Goal: Task Accomplishment & Management: Complete application form

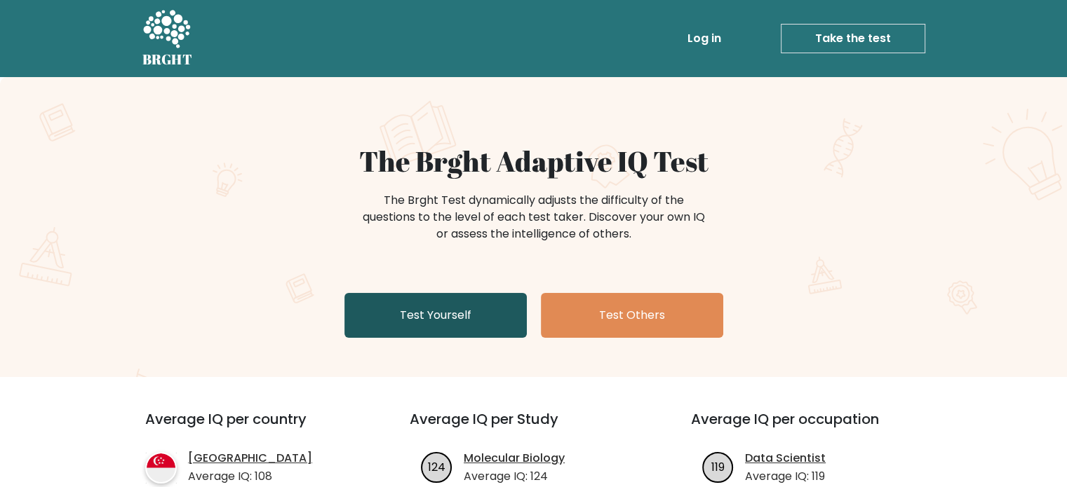
click at [423, 295] on link "Test Yourself" at bounding box center [435, 315] width 182 height 45
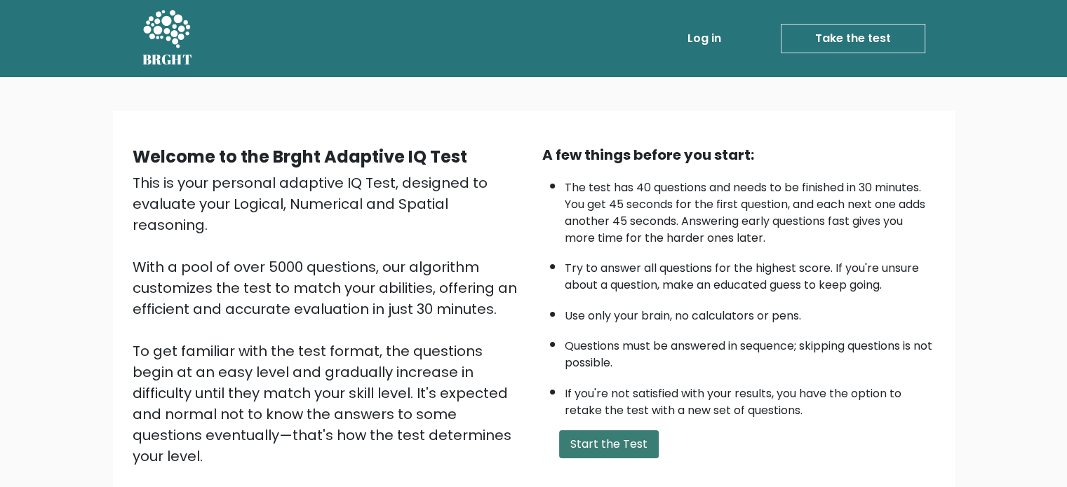
click at [578, 431] on button "Start the Test" at bounding box center [609, 445] width 100 height 28
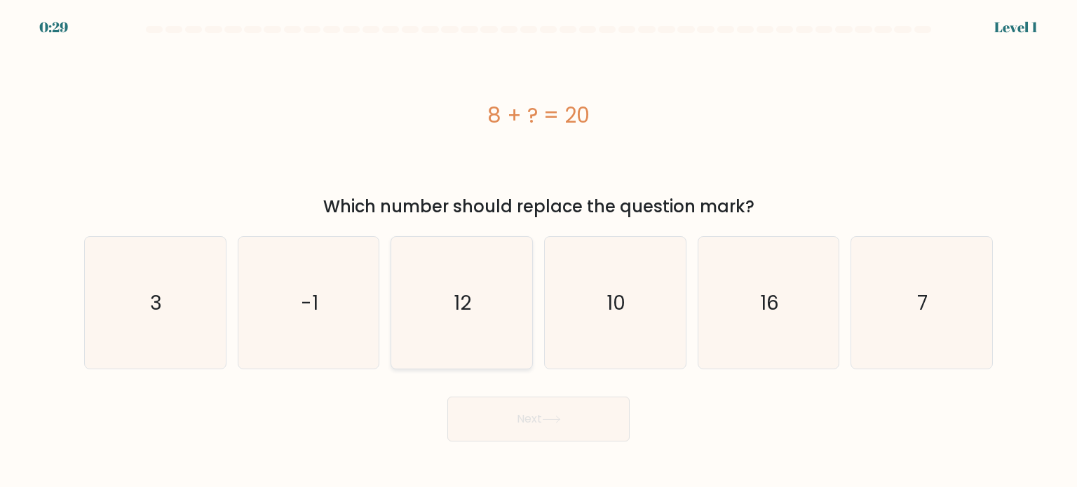
click at [424, 305] on icon "12" at bounding box center [462, 303] width 132 height 132
click at [539, 251] on input "c. 12" at bounding box center [539, 247] width 1 height 7
radio input "true"
click at [497, 428] on button "Next" at bounding box center [538, 419] width 182 height 45
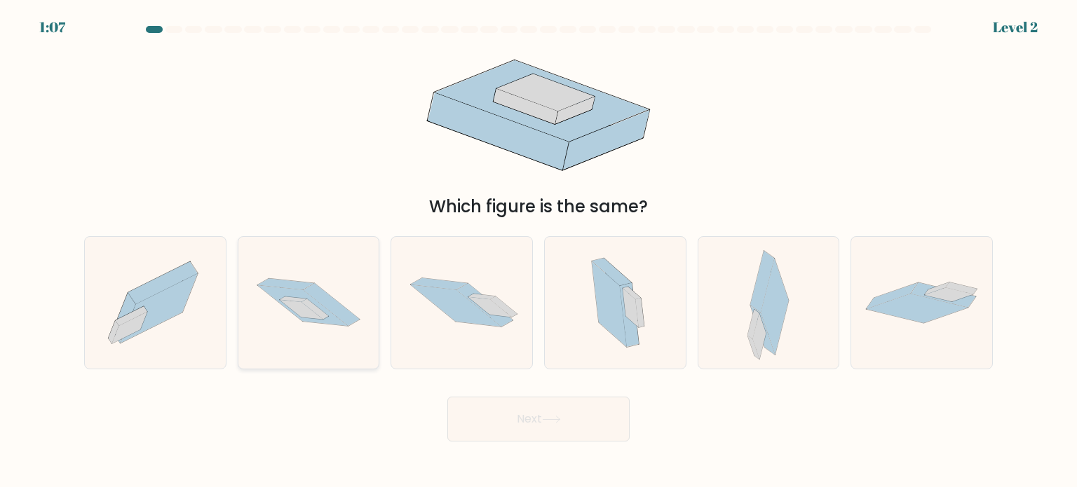
click at [334, 325] on icon at bounding box center [302, 306] width 90 height 41
click at [539, 251] on input "b." at bounding box center [539, 247] width 1 height 7
radio input "true"
click at [503, 411] on button "Next" at bounding box center [538, 419] width 182 height 45
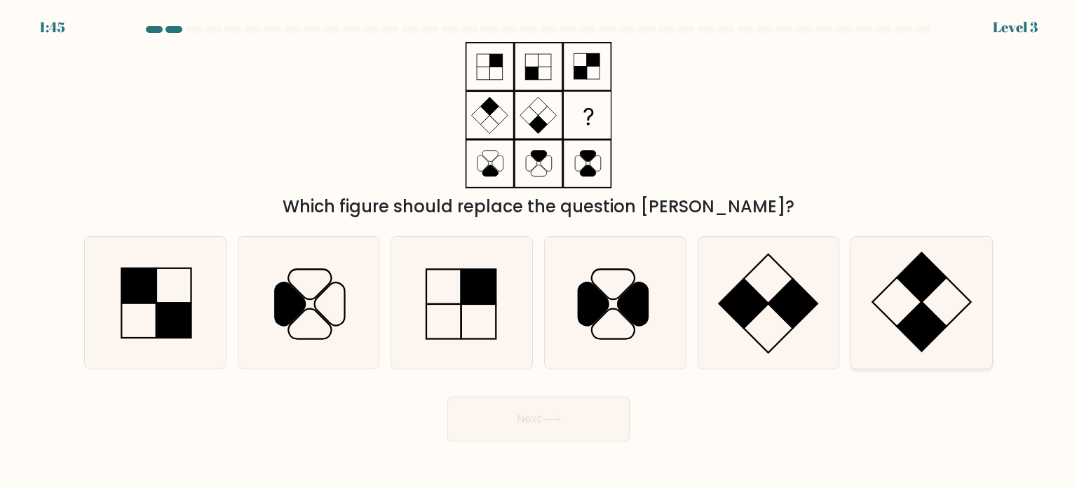
click at [891, 291] on icon at bounding box center [922, 303] width 132 height 132
click at [539, 251] on input "f." at bounding box center [539, 247] width 1 height 7
radio input "true"
click at [555, 417] on icon at bounding box center [551, 420] width 19 height 8
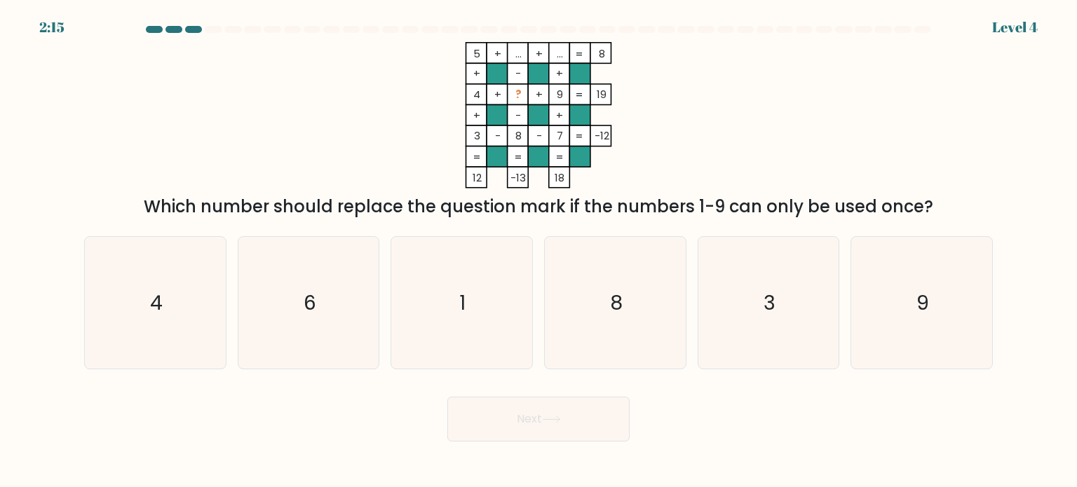
click at [515, 92] on tspan "?" at bounding box center [518, 94] width 6 height 15
click at [599, 123] on icon "5 + ... + ... 8 + - + 4 + ? + 9 19 + - + 3 - 8 - 7 = -12 = = = = 12 -13 18 =" at bounding box center [538, 115] width 421 height 147
drag, startPoint x: 476, startPoint y: 199, endPoint x: 555, endPoint y: 190, distance: 79.8
click at [555, 190] on div "5 + ... + ... 8 + - + 4 + ? + 9 19 + - + 3 - 8 - 7 = -12 = = = = 12 -13 18 = Wh…" at bounding box center [539, 130] width 926 height 177
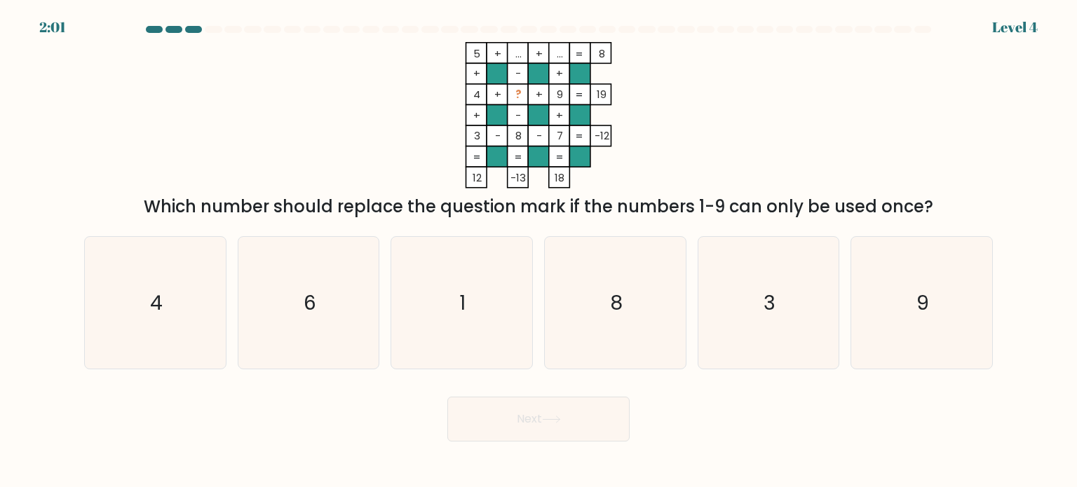
click at [592, 158] on icon "5 + ... + ... 8 + - + 4 + ? + 9 19 + - + 3 - 8 - 7 = -12 = = = = 12 -13 18 =" at bounding box center [538, 115] width 421 height 147
click at [332, 311] on icon "6" at bounding box center [309, 303] width 132 height 132
click at [539, 251] on input "b. 6" at bounding box center [539, 247] width 1 height 7
radio input "true"
click at [516, 433] on button "Next" at bounding box center [538, 419] width 182 height 45
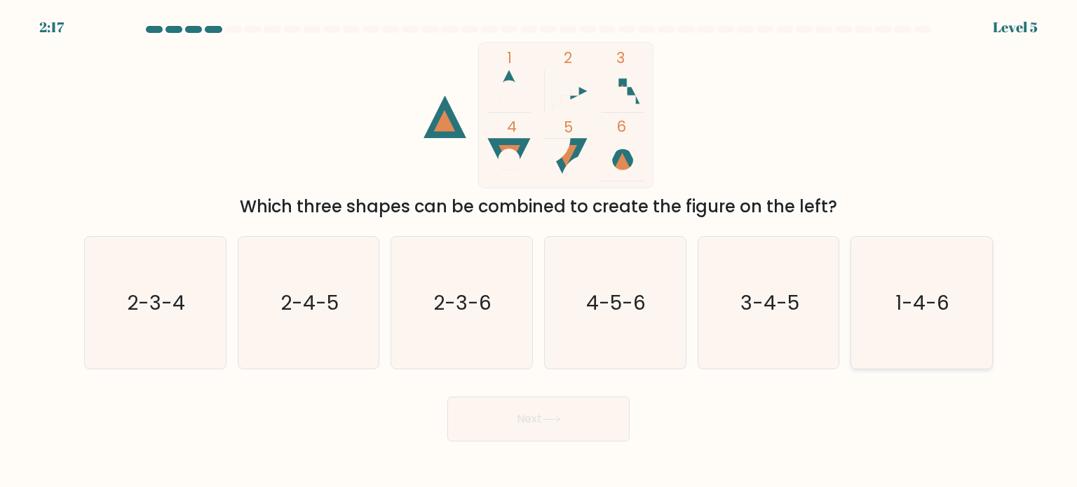
click at [917, 288] on icon "1-4-6" at bounding box center [922, 303] width 132 height 132
click at [539, 251] on input "f. 1-4-6" at bounding box center [539, 247] width 1 height 7
radio input "true"
click at [517, 432] on button "Next" at bounding box center [538, 419] width 182 height 45
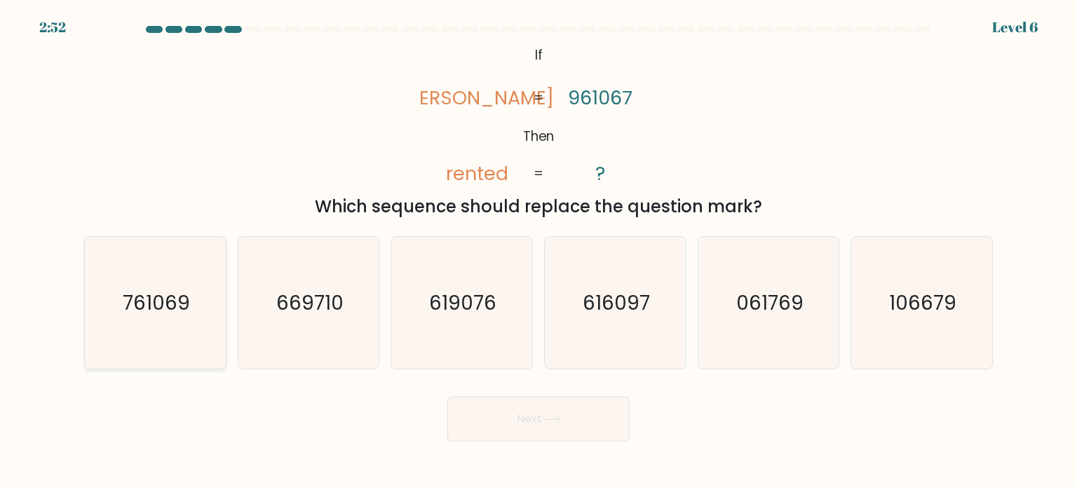
click at [93, 299] on icon "761069" at bounding box center [155, 303] width 132 height 132
click at [539, 251] on input "a. 761069" at bounding box center [539, 247] width 1 height 7
radio input "true"
click at [575, 420] on button "Next" at bounding box center [538, 419] width 182 height 45
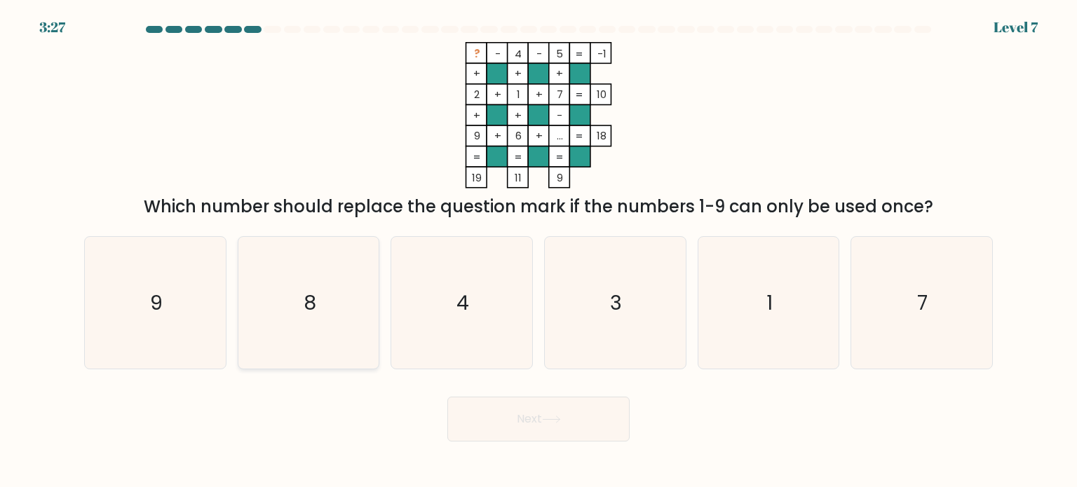
click at [309, 257] on icon "8" at bounding box center [309, 303] width 132 height 132
click at [539, 251] on input "b. 8" at bounding box center [539, 247] width 1 height 7
radio input "true"
click at [498, 426] on button "Next" at bounding box center [538, 419] width 182 height 45
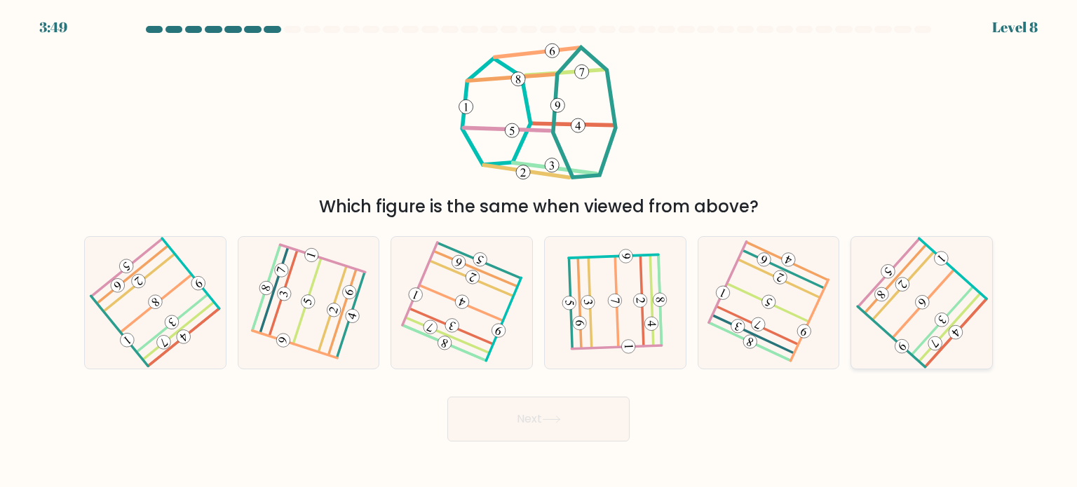
click at [914, 319] on icon at bounding box center [922, 303] width 106 height 106
click at [539, 251] on input "f." at bounding box center [539, 247] width 1 height 7
radio input "true"
click at [560, 419] on icon at bounding box center [551, 420] width 19 height 8
click at [275, 111] on div "Which figure is the same when viewed from above?" at bounding box center [539, 130] width 926 height 177
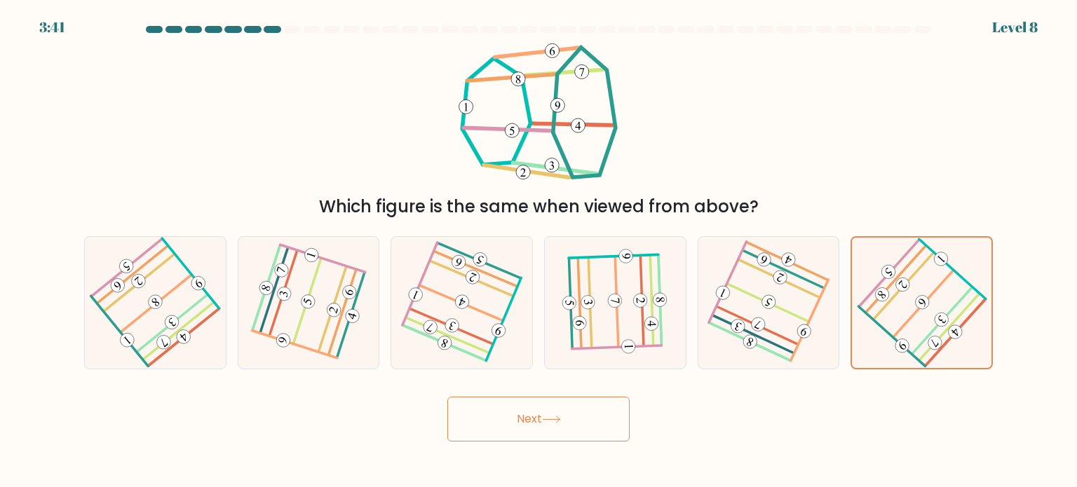
click at [572, 426] on button "Next" at bounding box center [538, 419] width 182 height 45
click at [553, 435] on button "Next" at bounding box center [538, 419] width 182 height 45
click at [742, 292] on 37 at bounding box center [768, 303] width 82 height 39
click at [539, 251] on input "e." at bounding box center [539, 247] width 1 height 7
radio input "true"
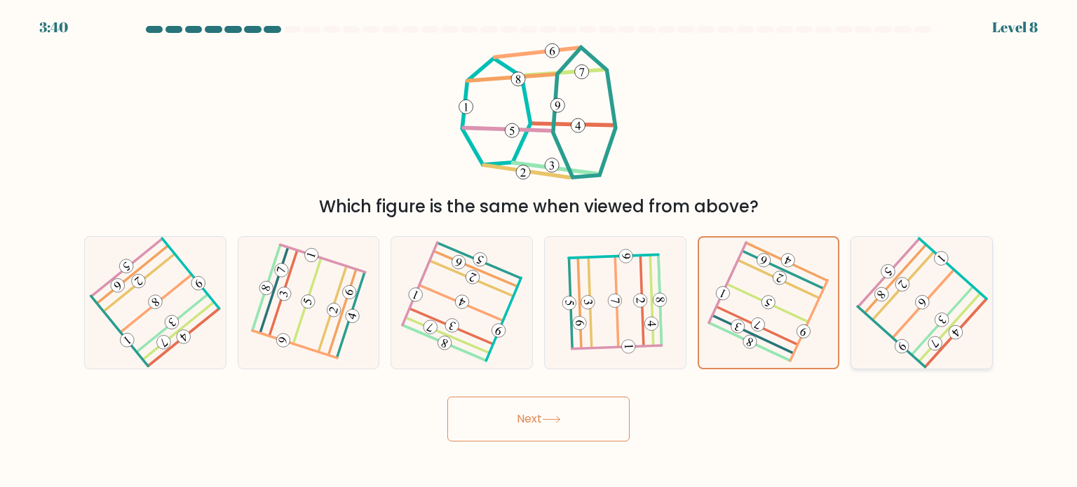
click at [892, 286] on icon at bounding box center [922, 303] width 106 height 106
click at [539, 251] on input "f." at bounding box center [539, 247] width 1 height 7
radio input "true"
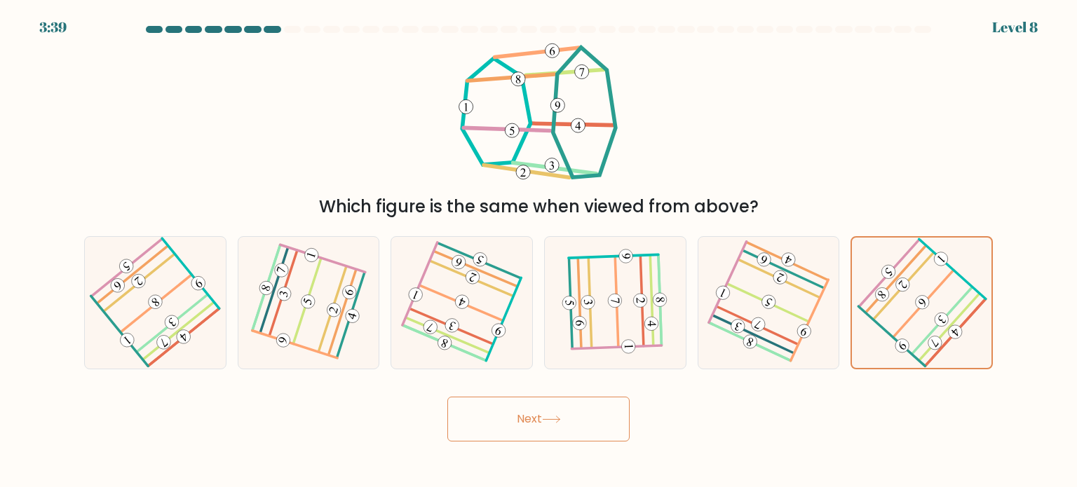
click at [567, 428] on button "Next" at bounding box center [538, 419] width 182 height 45
click at [567, 427] on button "Next" at bounding box center [538, 419] width 182 height 45
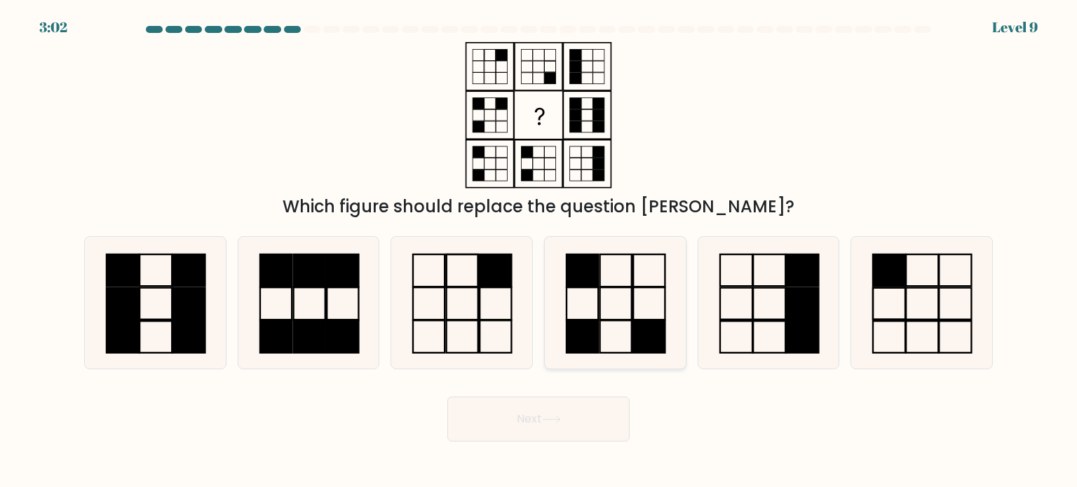
click at [649, 332] on rect at bounding box center [650, 336] width 32 height 32
click at [539, 251] on input "d." at bounding box center [539, 247] width 1 height 7
radio input "true"
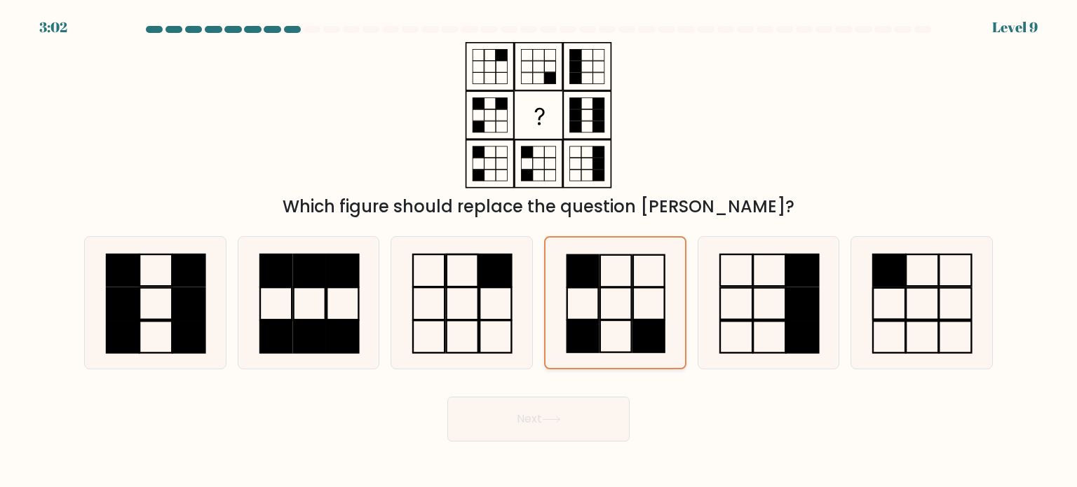
click at [649, 332] on rect at bounding box center [649, 336] width 32 height 32
click at [539, 251] on input "d." at bounding box center [539, 247] width 1 height 7
click at [595, 434] on button "Next" at bounding box center [538, 419] width 182 height 45
click at [583, 434] on button "Next" at bounding box center [538, 419] width 182 height 45
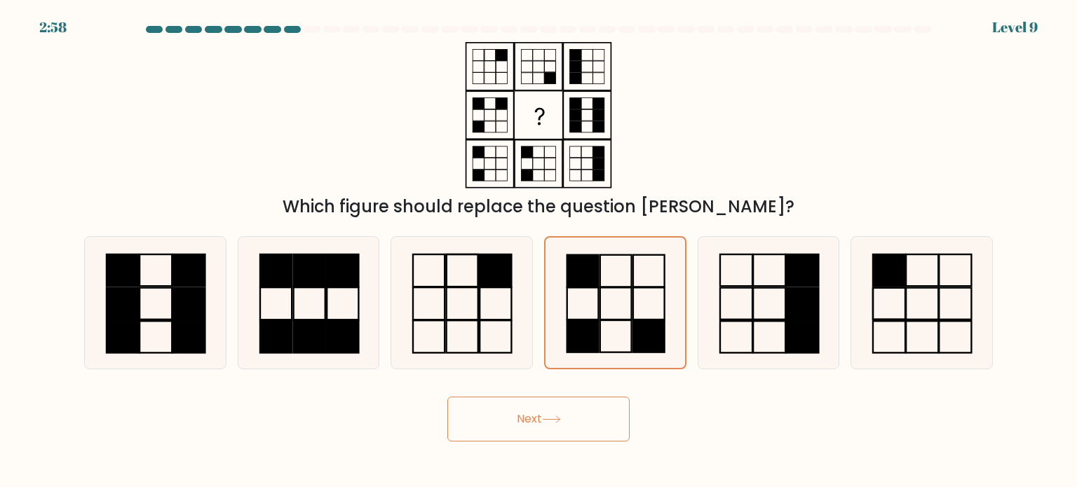
click at [580, 433] on button "Next" at bounding box center [538, 419] width 182 height 45
drag, startPoint x: 580, startPoint y: 433, endPoint x: 556, endPoint y: 422, distance: 26.4
click at [579, 433] on button "Next" at bounding box center [538, 419] width 182 height 45
click at [555, 422] on icon at bounding box center [551, 420] width 19 height 8
click at [544, 417] on button "Next" at bounding box center [538, 419] width 182 height 45
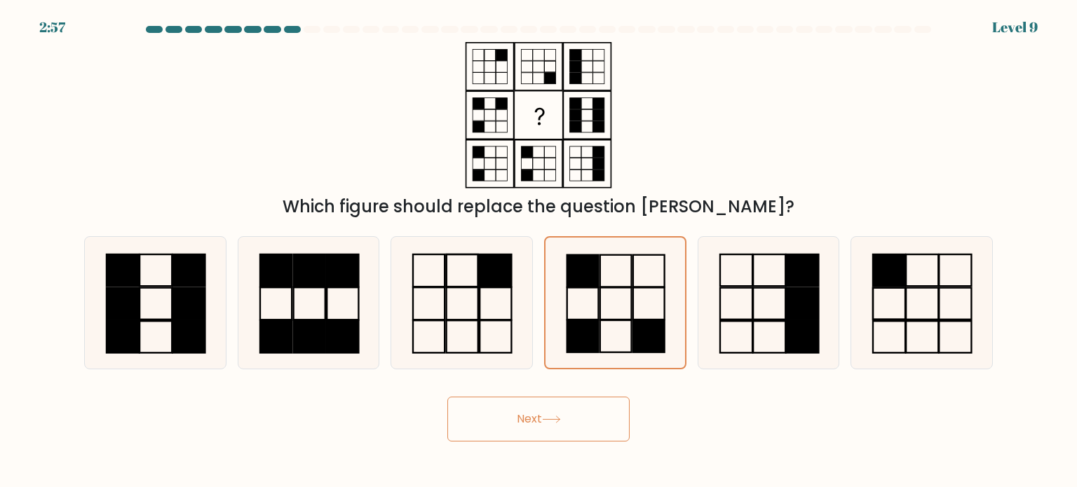
click at [539, 423] on button "Next" at bounding box center [538, 419] width 182 height 45
click at [584, 313] on icon at bounding box center [615, 303] width 130 height 130
click at [539, 251] on input "d." at bounding box center [539, 247] width 1 height 7
click at [553, 432] on button "Next" at bounding box center [538, 419] width 182 height 45
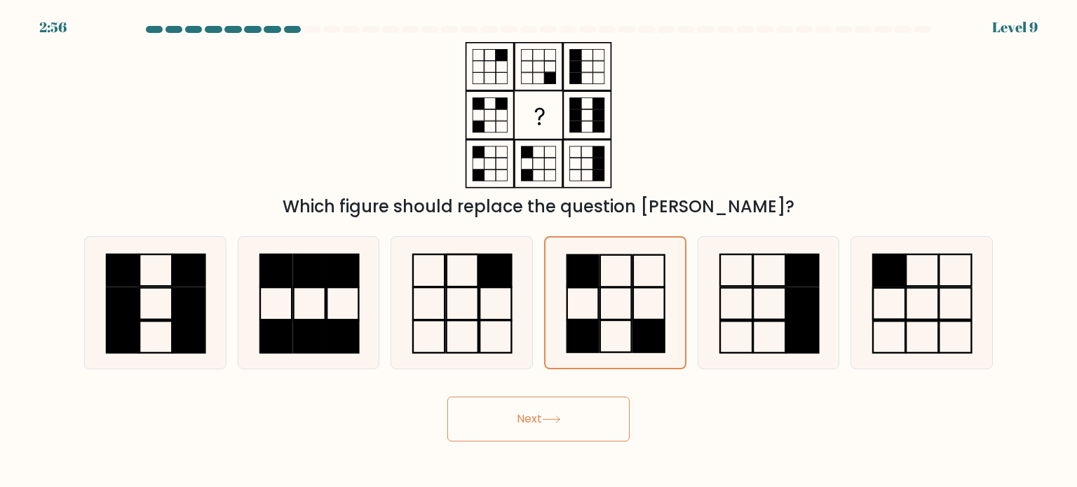
click at [550, 424] on button "Next" at bounding box center [538, 419] width 182 height 45
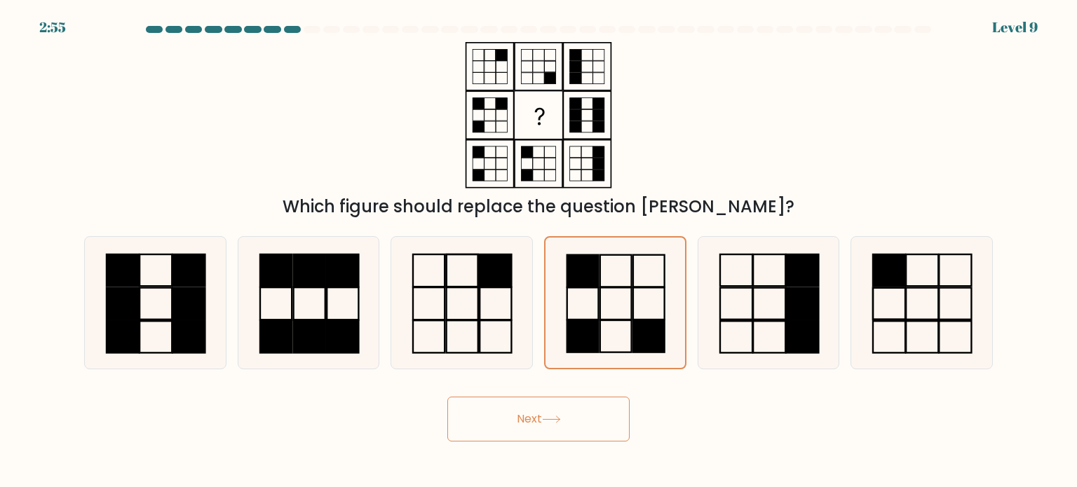
click at [550, 424] on button "Next" at bounding box center [538, 419] width 182 height 45
click at [660, 397] on div "Next" at bounding box center [539, 413] width 926 height 55
click at [583, 441] on button "Next" at bounding box center [538, 419] width 182 height 45
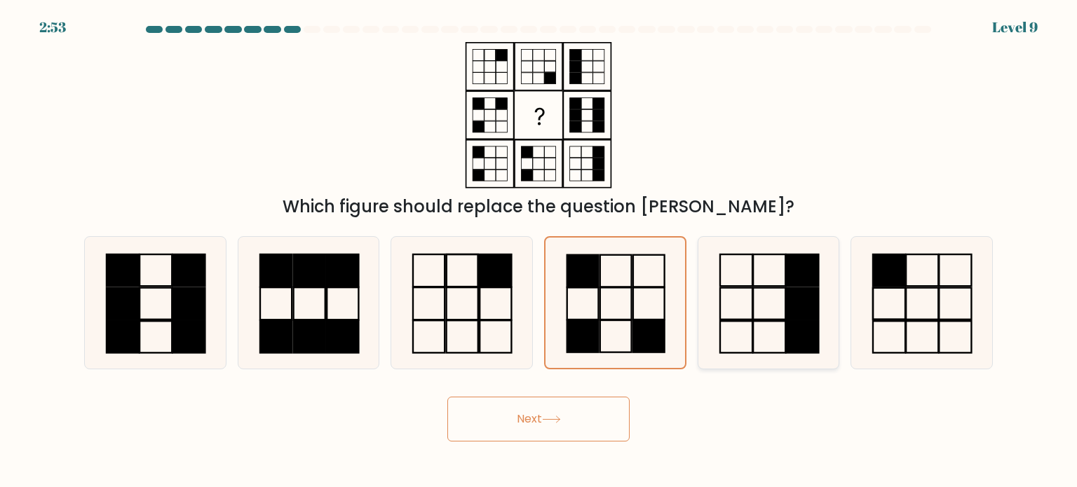
click at [788, 259] on rect at bounding box center [802, 271] width 32 height 32
click at [539, 251] on input "e." at bounding box center [539, 247] width 1 height 7
radio input "true"
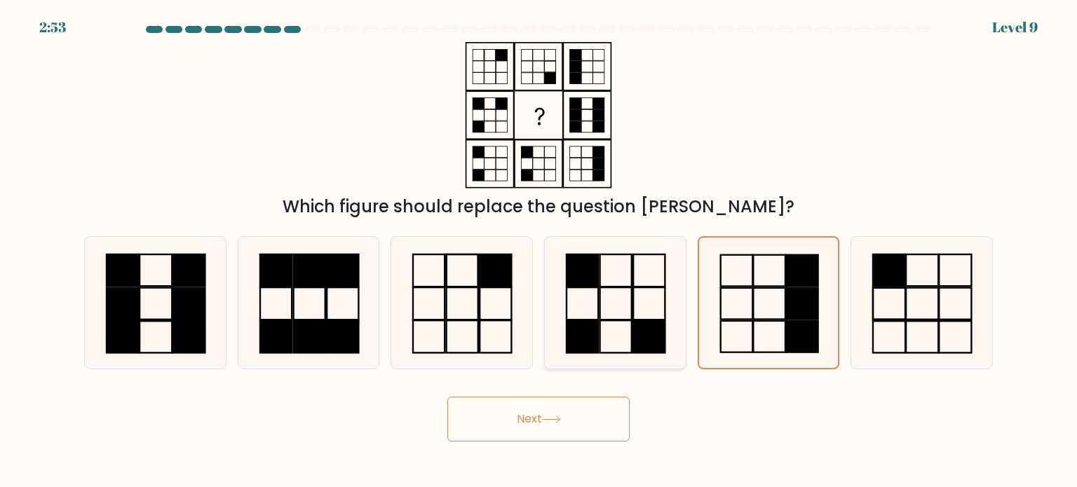
click at [616, 313] on icon at bounding box center [615, 303] width 132 height 132
click at [539, 251] on input "d." at bounding box center [539, 247] width 1 height 7
radio input "true"
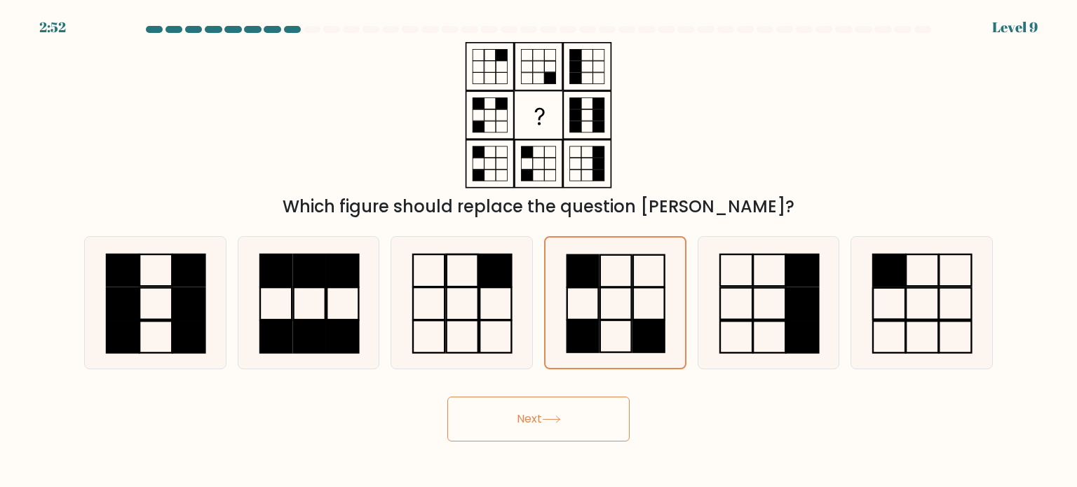
click at [564, 431] on button "Next" at bounding box center [538, 419] width 182 height 45
click at [526, 420] on button "Next" at bounding box center [538, 419] width 182 height 45
click at [520, 422] on button "Next" at bounding box center [538, 419] width 182 height 45
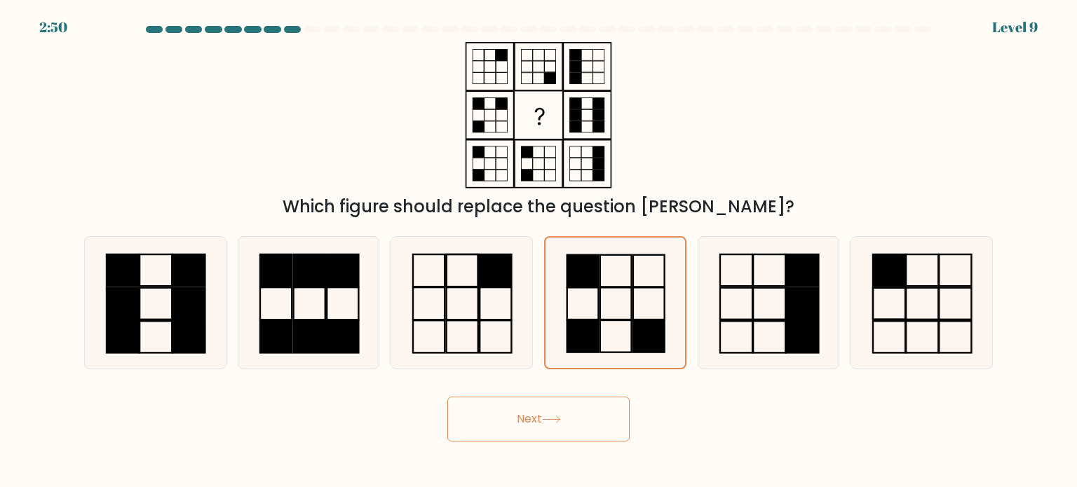
click at [360, 398] on div "Next" at bounding box center [539, 413] width 926 height 55
click at [532, 418] on button "Next" at bounding box center [538, 419] width 182 height 45
drag, startPoint x: 532, startPoint y: 418, endPoint x: 569, endPoint y: 384, distance: 49.6
click at [548, 392] on div "Next" at bounding box center [539, 413] width 926 height 55
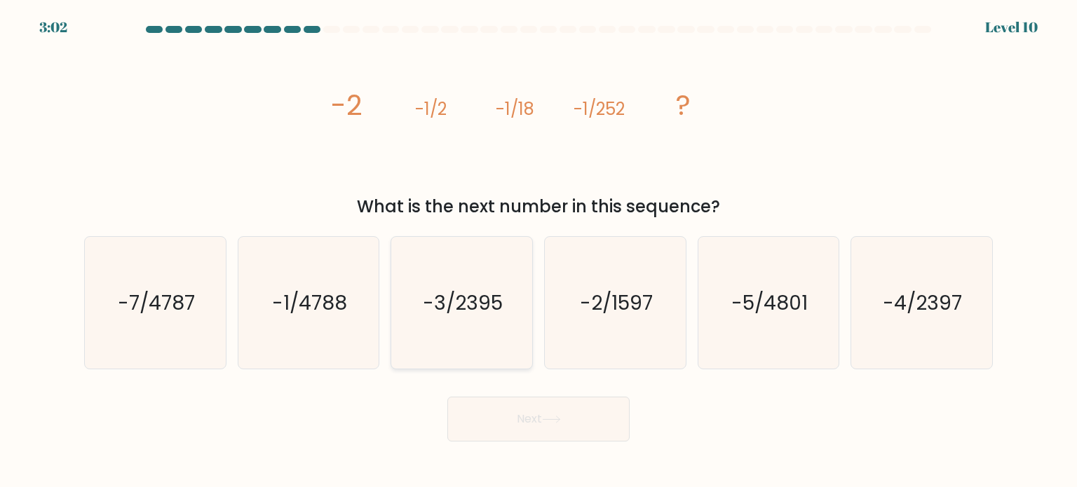
click at [461, 264] on icon "-3/2395" at bounding box center [462, 303] width 132 height 132
click at [539, 251] on input "c. -3/2395" at bounding box center [539, 247] width 1 height 7
radio input "true"
click at [336, 318] on icon "-1/4788" at bounding box center [309, 303] width 132 height 132
click at [539, 251] on input "b. -1/4788" at bounding box center [539, 247] width 1 height 7
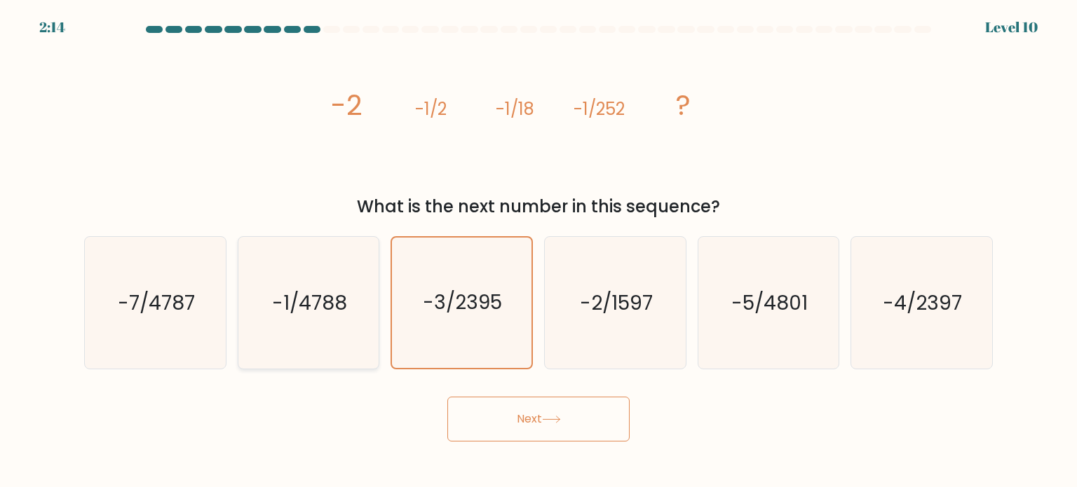
radio input "true"
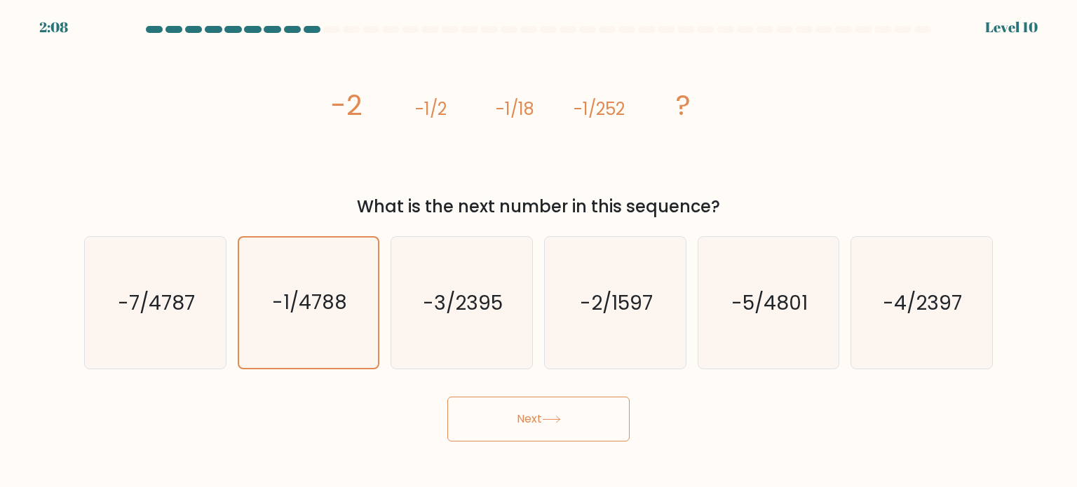
click at [531, 428] on button "Next" at bounding box center [538, 419] width 182 height 45
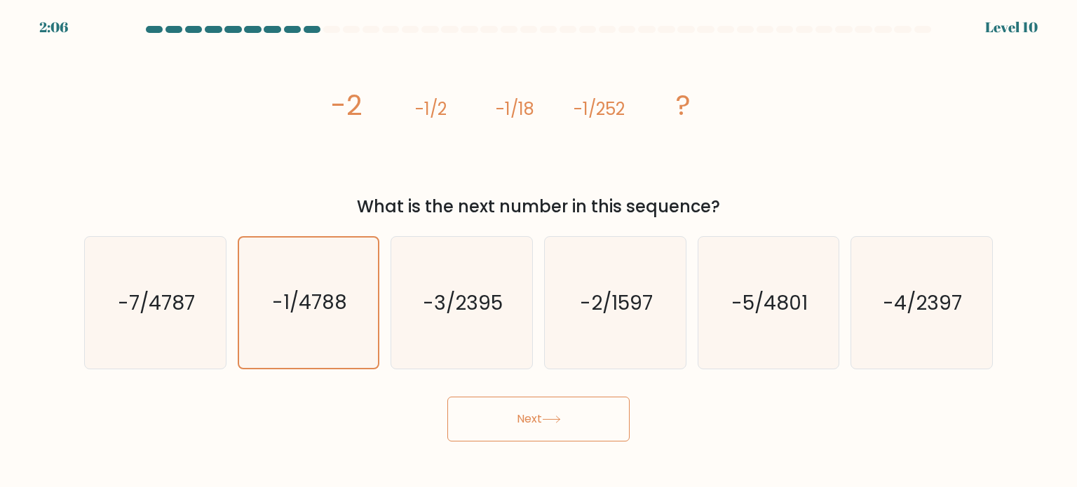
click at [531, 428] on button "Next" at bounding box center [538, 419] width 182 height 45
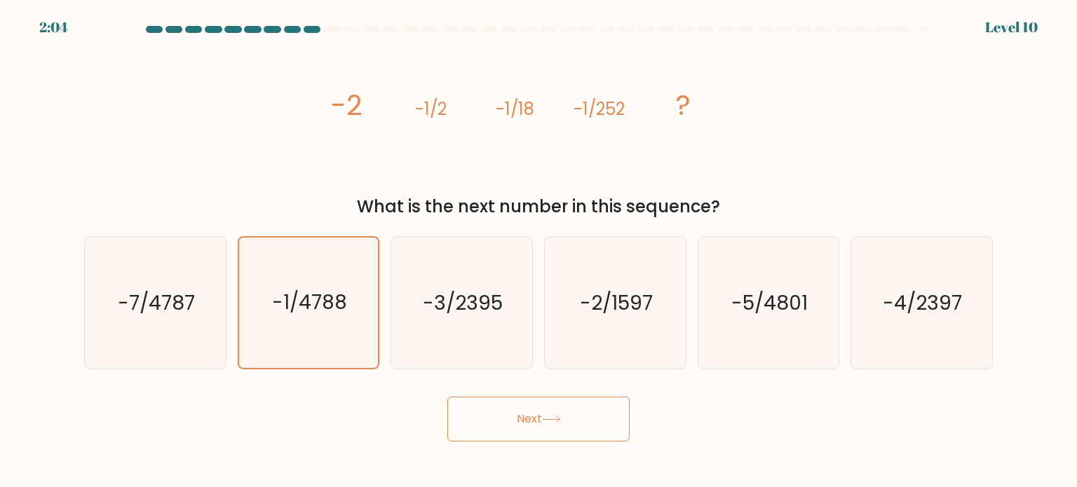
click at [531, 428] on button "Next" at bounding box center [538, 419] width 182 height 45
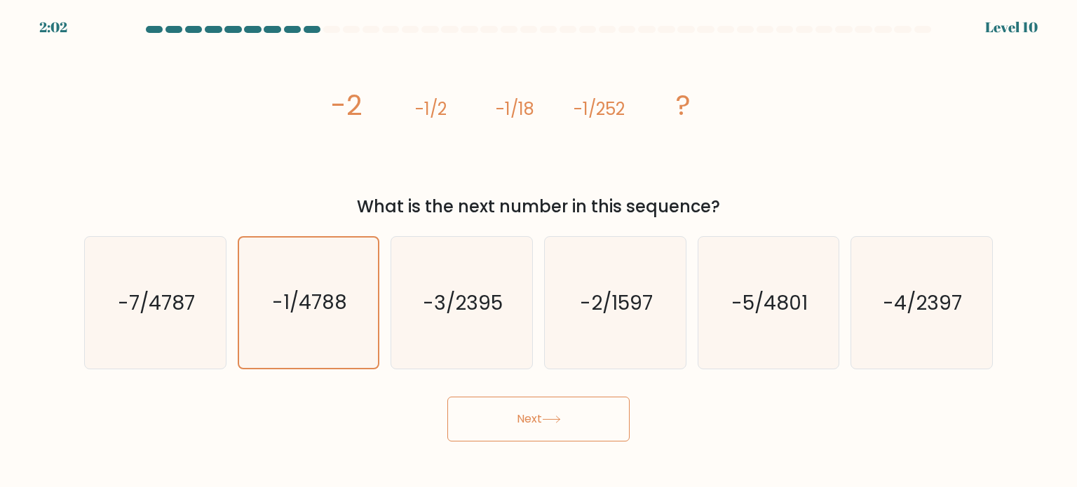
click at [531, 428] on button "Next" at bounding box center [538, 419] width 182 height 45
click at [621, 395] on div "Next" at bounding box center [539, 413] width 926 height 55
click at [597, 424] on button "Next" at bounding box center [538, 419] width 182 height 45
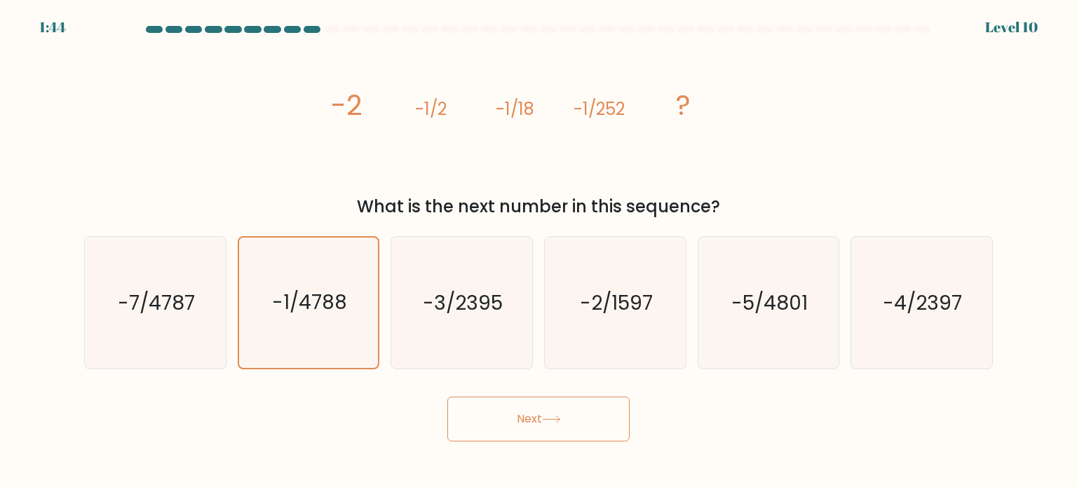
click at [516, 417] on button "Next" at bounding box center [538, 419] width 182 height 45
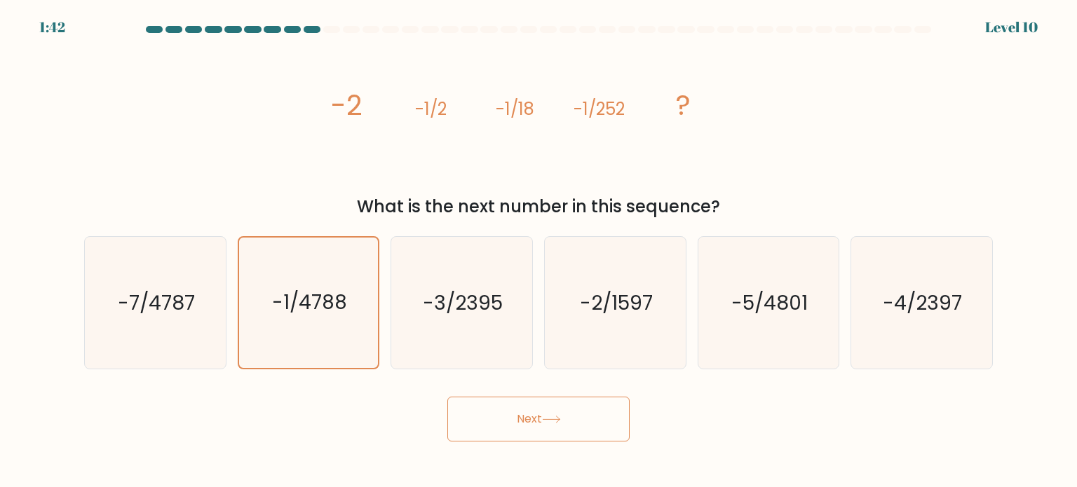
click at [537, 427] on button "Next" at bounding box center [538, 419] width 182 height 45
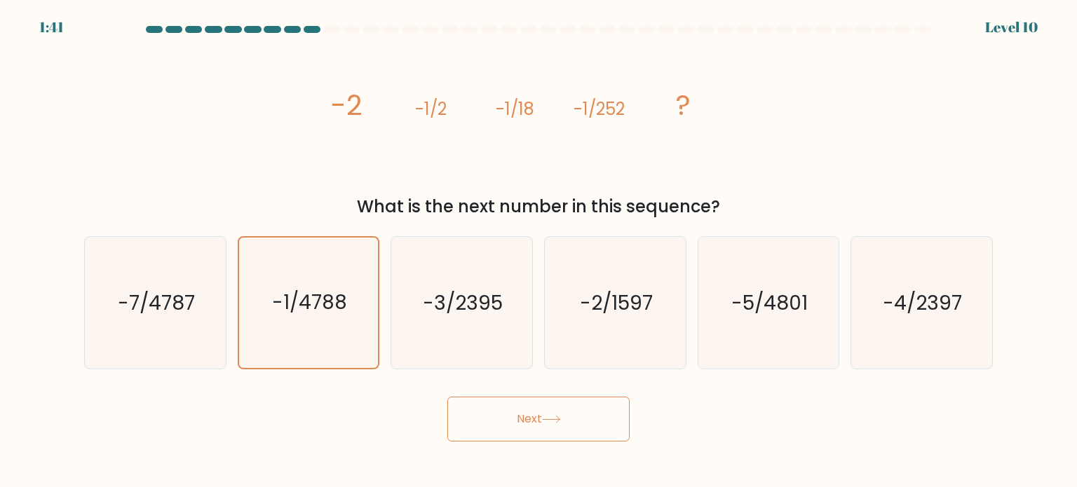
click at [558, 423] on icon at bounding box center [551, 420] width 19 height 8
click at [698, 413] on div "Next" at bounding box center [539, 413] width 926 height 55
click at [535, 414] on button "Next" at bounding box center [538, 419] width 182 height 45
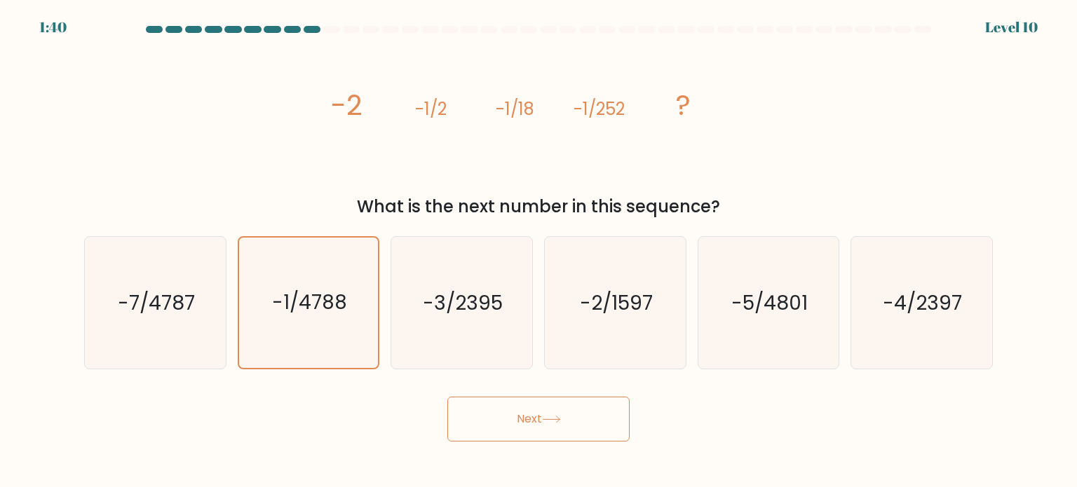
click at [535, 414] on button "Next" at bounding box center [538, 419] width 182 height 45
click at [534, 414] on button "Next" at bounding box center [538, 419] width 182 height 45
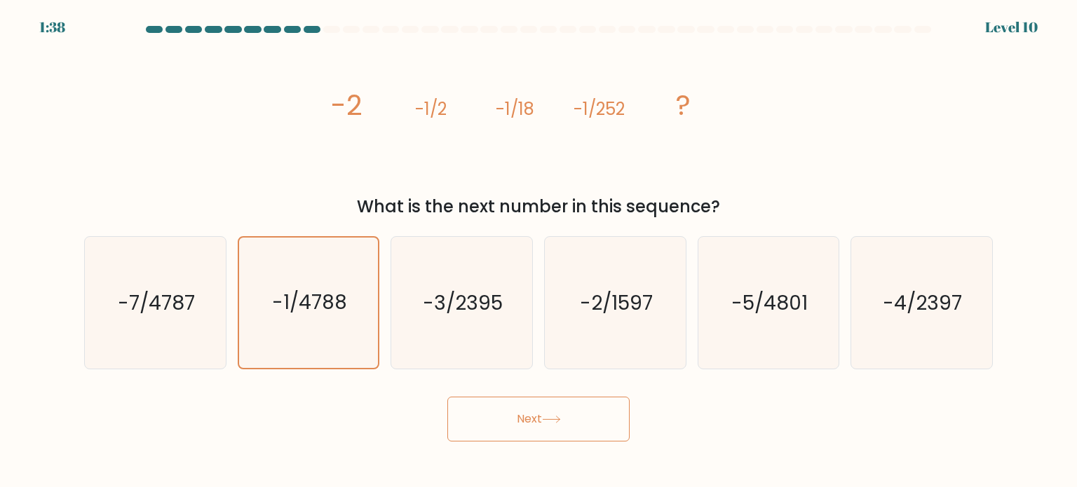
click at [534, 417] on button "Next" at bounding box center [538, 419] width 182 height 45
click at [504, 421] on button "Next" at bounding box center [538, 419] width 182 height 45
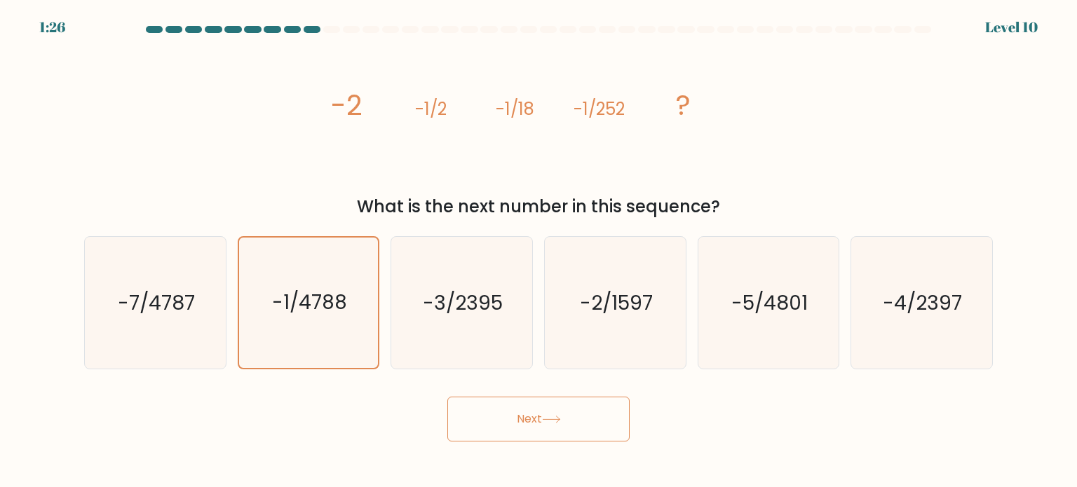
click at [505, 421] on button "Next" at bounding box center [538, 419] width 182 height 45
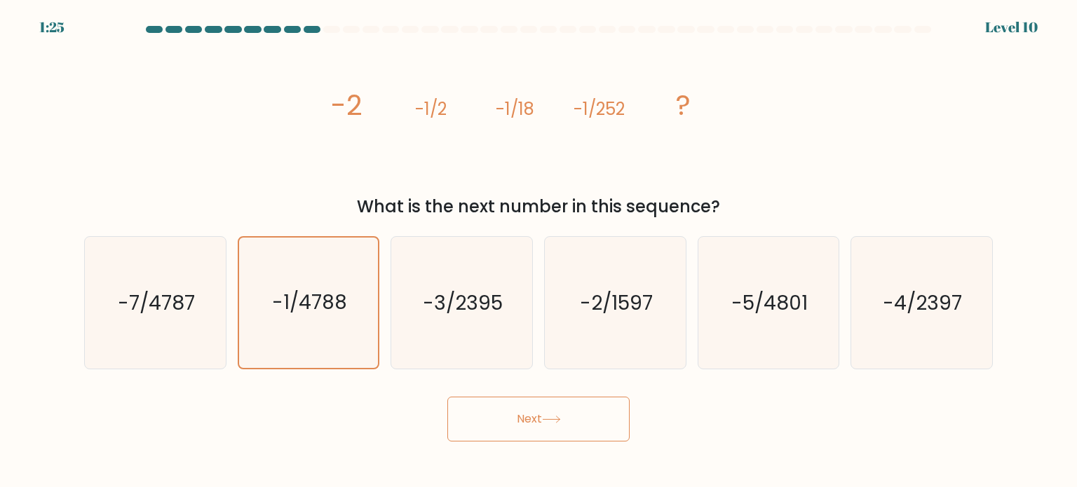
click at [505, 421] on button "Next" at bounding box center [538, 419] width 182 height 45
click at [442, 331] on icon "-3/2395" at bounding box center [462, 303] width 132 height 132
click at [539, 251] on input "c. -3/2395" at bounding box center [539, 247] width 1 height 7
radio input "true"
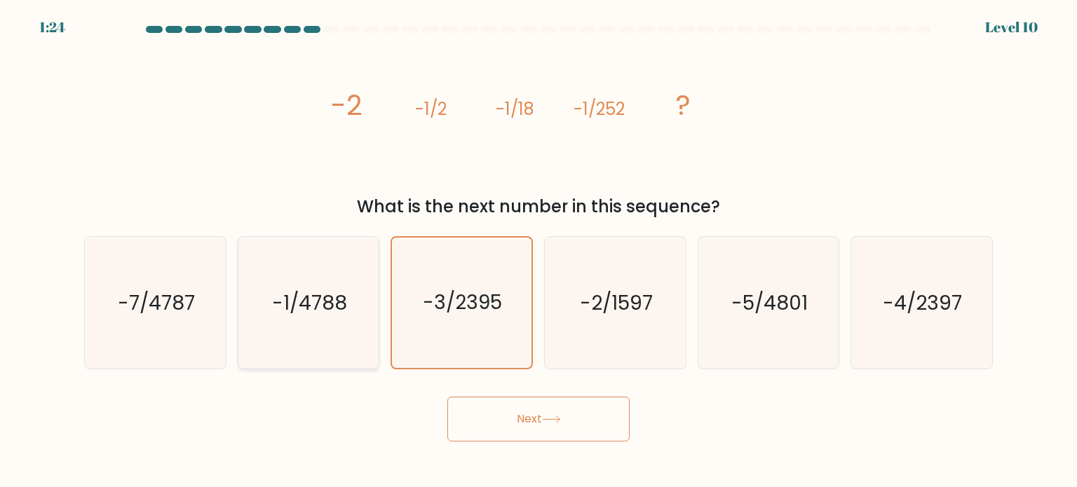
click at [335, 309] on text "-1/4788" at bounding box center [309, 302] width 75 height 28
click at [539, 251] on input "b. -1/4788" at bounding box center [539, 247] width 1 height 7
radio input "true"
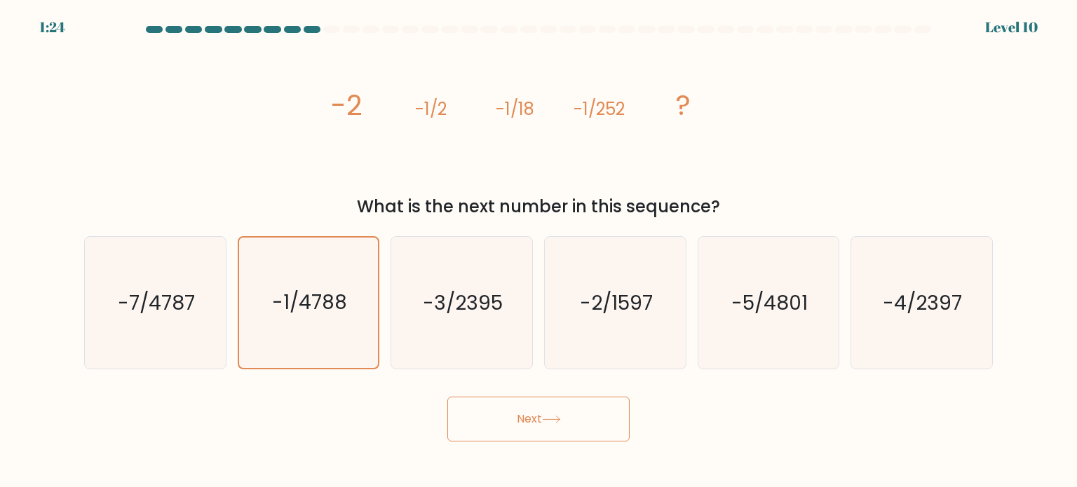
click at [487, 421] on button "Next" at bounding box center [538, 419] width 182 height 45
click at [516, 423] on button "Next" at bounding box center [538, 419] width 182 height 45
click at [524, 423] on button "Next" at bounding box center [538, 419] width 182 height 45
click at [539, 419] on button "Next" at bounding box center [538, 419] width 182 height 45
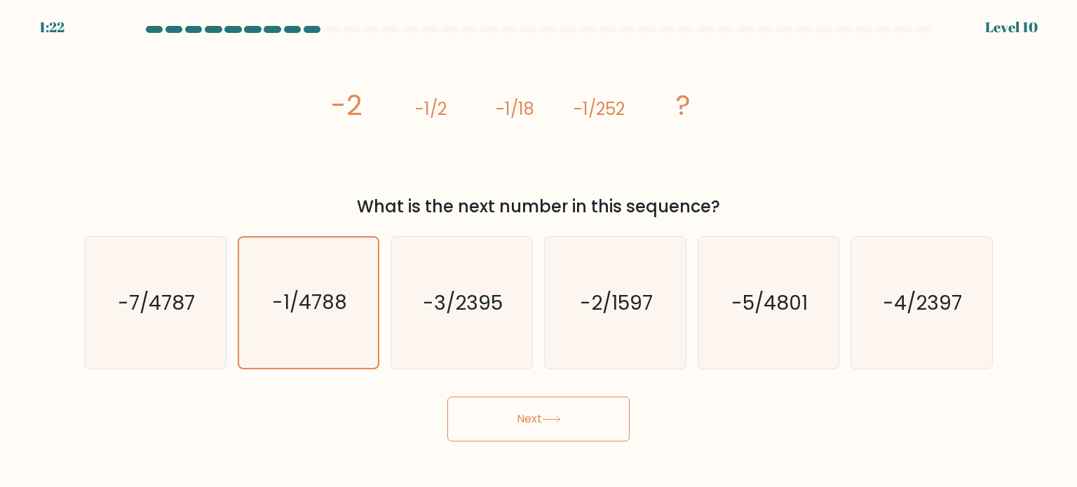
click at [539, 418] on button "Next" at bounding box center [538, 419] width 182 height 45
drag, startPoint x: 547, startPoint y: 417, endPoint x: 572, endPoint y: 414, distance: 25.3
click at [547, 417] on icon at bounding box center [551, 420] width 19 height 8
click at [572, 414] on button "Next" at bounding box center [538, 419] width 182 height 45
click at [578, 414] on button "Next" at bounding box center [538, 419] width 182 height 45
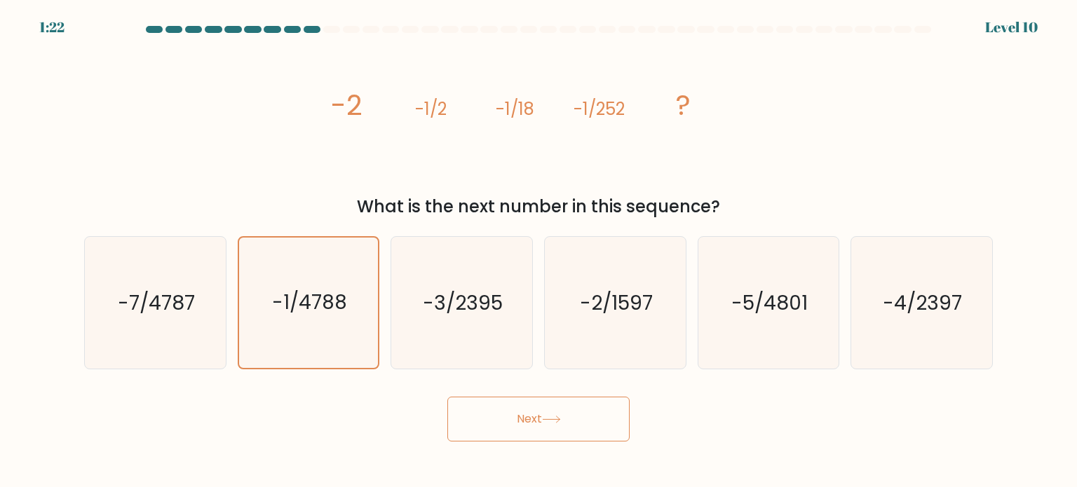
click at [623, 414] on button "Next" at bounding box center [538, 419] width 182 height 45
click at [628, 413] on button "Next" at bounding box center [538, 419] width 182 height 45
click at [631, 413] on div "Next" at bounding box center [539, 413] width 926 height 55
click at [550, 424] on button "Next" at bounding box center [538, 419] width 182 height 45
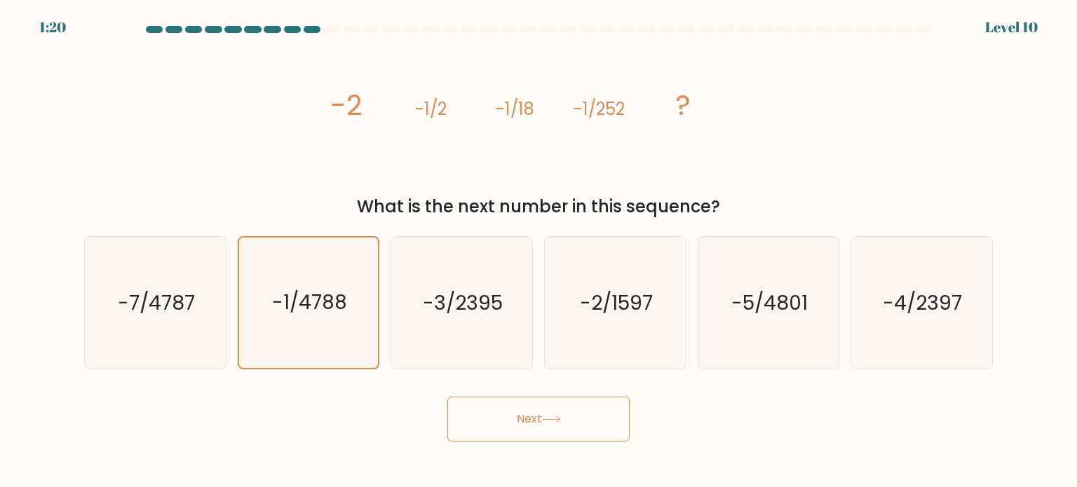
click at [550, 424] on button "Next" at bounding box center [538, 419] width 182 height 45
click at [543, 428] on button "Next" at bounding box center [538, 419] width 182 height 45
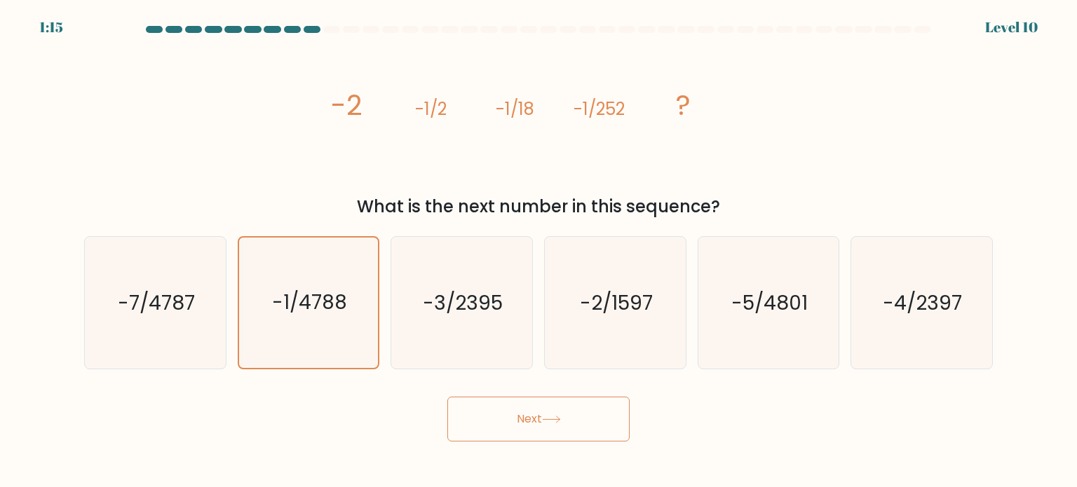
click at [543, 428] on button "Next" at bounding box center [538, 419] width 182 height 45
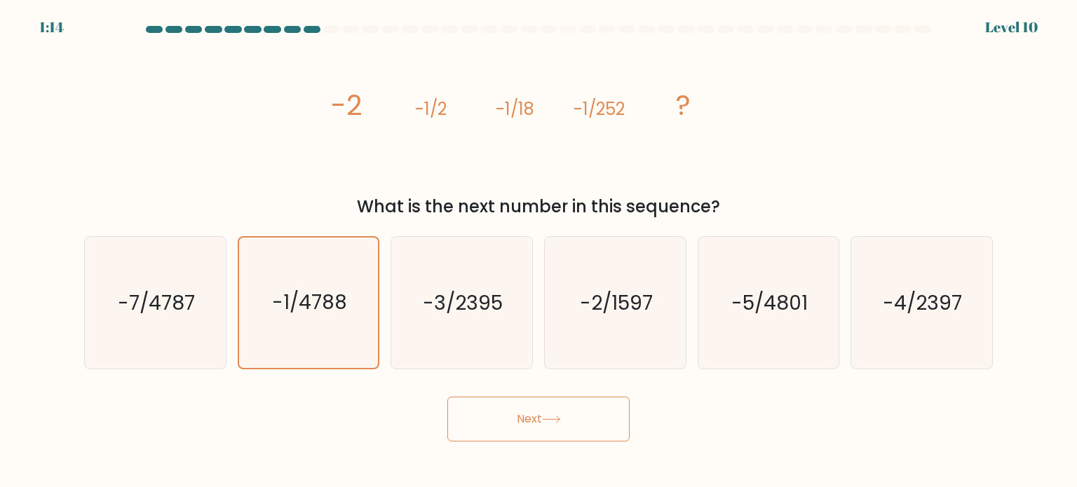
click at [543, 428] on button "Next" at bounding box center [538, 419] width 182 height 45
click at [431, 251] on icon "-3/2395" at bounding box center [462, 303] width 132 height 132
click at [539, 251] on input "c. -3/2395" at bounding box center [539, 247] width 1 height 7
radio input "true"
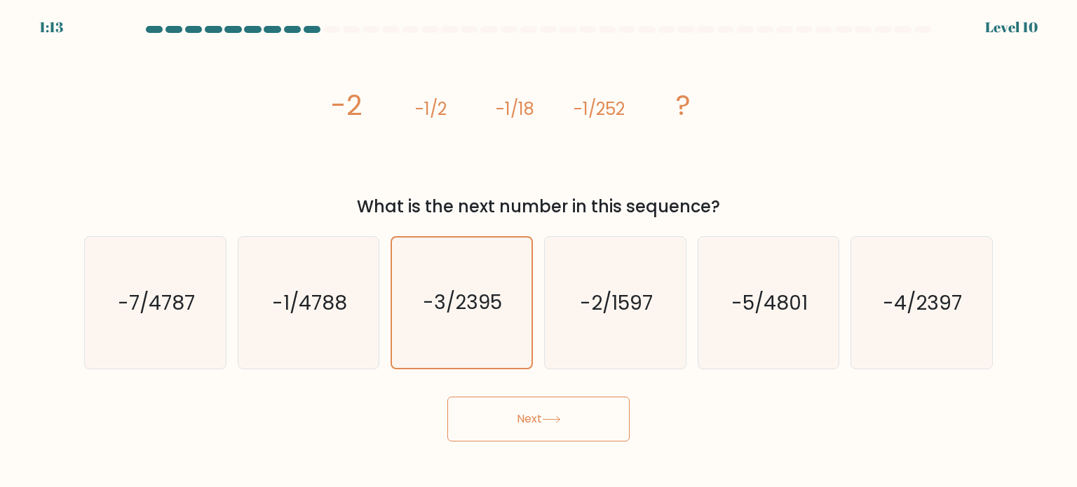
click at [381, 285] on div "b. -1/4788" at bounding box center [309, 302] width 154 height 133
click at [342, 295] on text "-1/4788" at bounding box center [309, 302] width 75 height 28
click at [539, 251] on input "b. -1/4788" at bounding box center [539, 247] width 1 height 7
radio input "true"
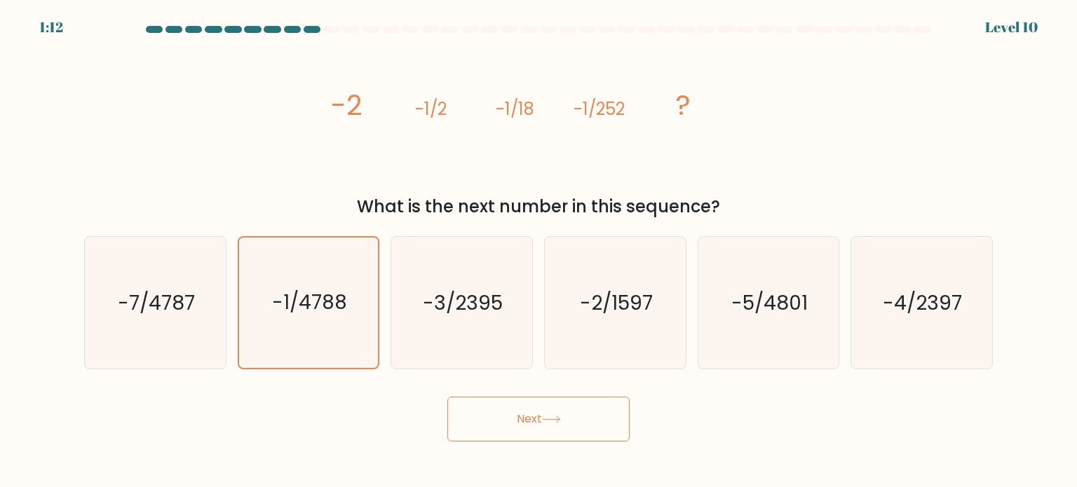
click at [511, 409] on button "Next" at bounding box center [538, 419] width 182 height 45
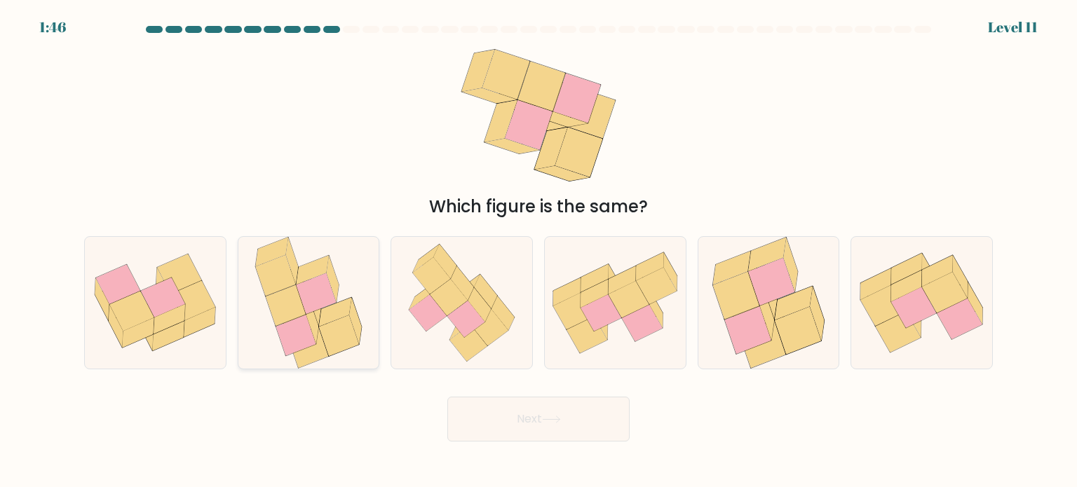
click at [280, 334] on icon at bounding box center [296, 335] width 40 height 41
click at [539, 251] on input "b." at bounding box center [539, 247] width 1 height 7
radio input "true"
